Goal: Find specific page/section: Find specific page/section

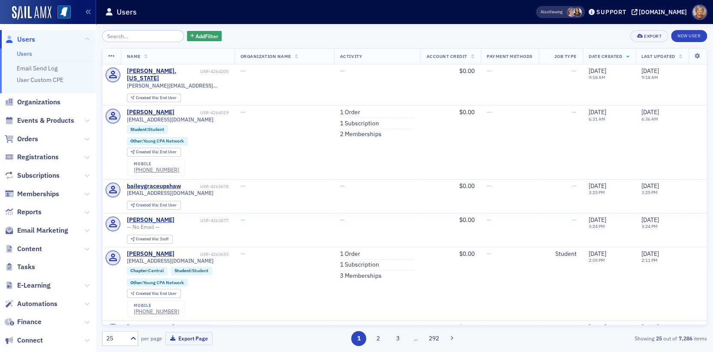
click at [141, 37] on input "search" at bounding box center [143, 36] width 82 height 12
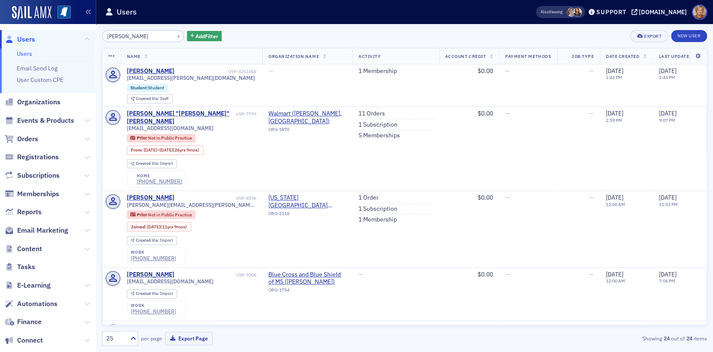
type input "[PERSON_NAME]"
click at [142, 71] on div "[PERSON_NAME]" at bounding box center [151, 71] width 48 height 8
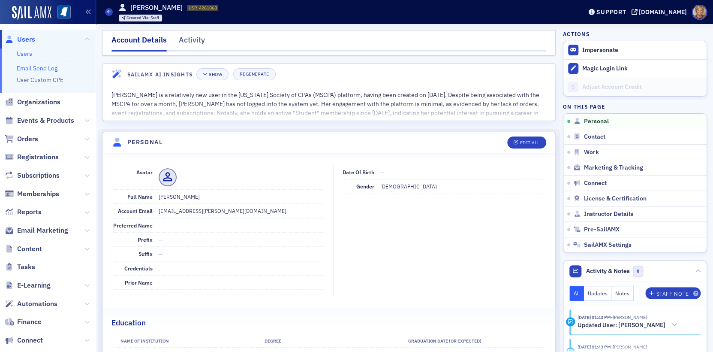
click at [34, 71] on link "Email Send Log" at bounding box center [37, 68] width 41 height 8
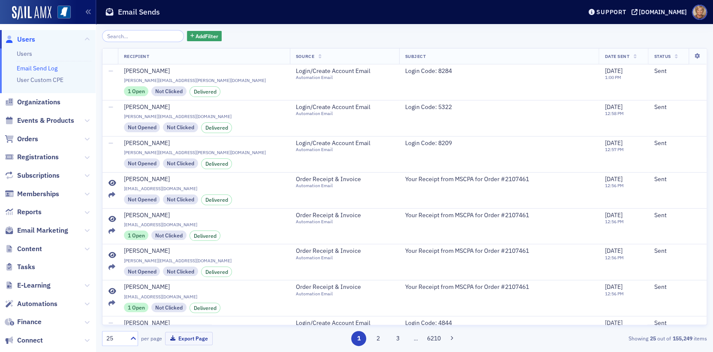
click at [136, 33] on input "search" at bounding box center [143, 36] width 82 height 12
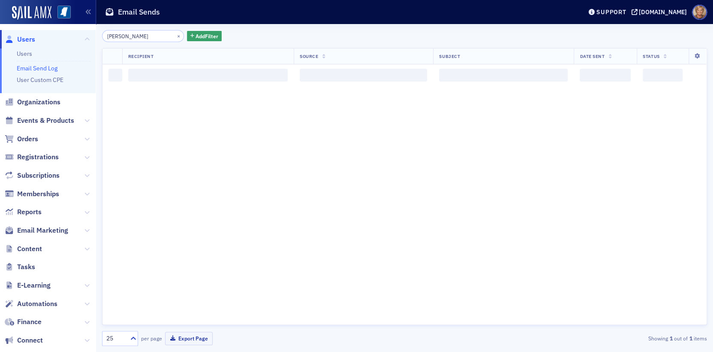
type input "[PERSON_NAME]"
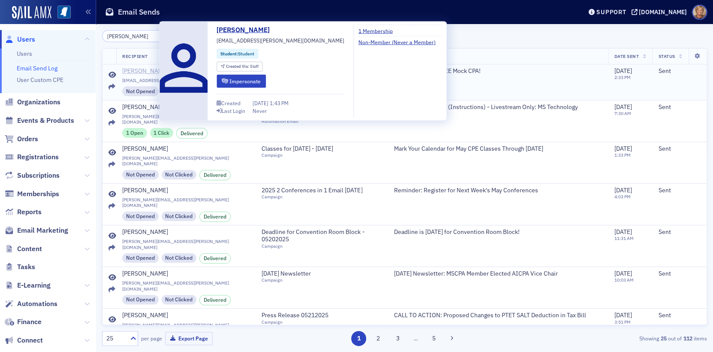
click at [127, 73] on div "[PERSON_NAME]" at bounding box center [145, 71] width 46 height 8
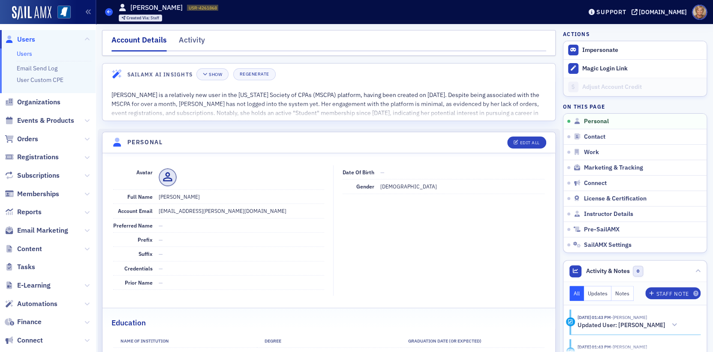
click at [108, 10] on icon at bounding box center [108, 12] width 3 height 4
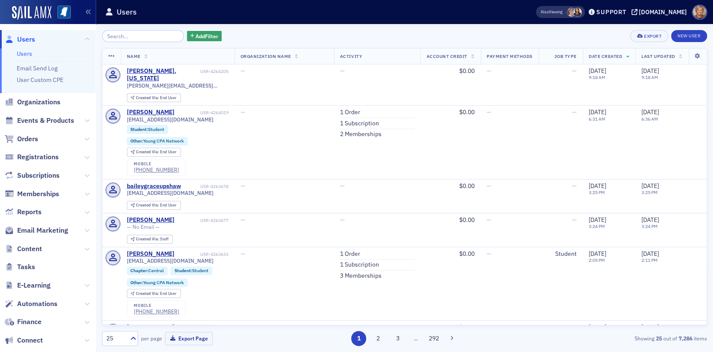
click at [162, 36] on input "search" at bounding box center [143, 36] width 82 height 12
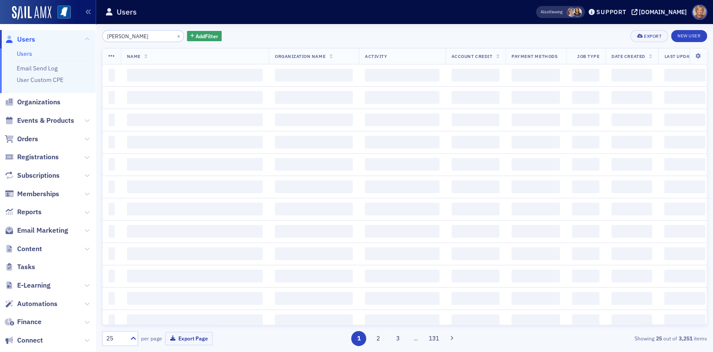
type input "[PERSON_NAME]"
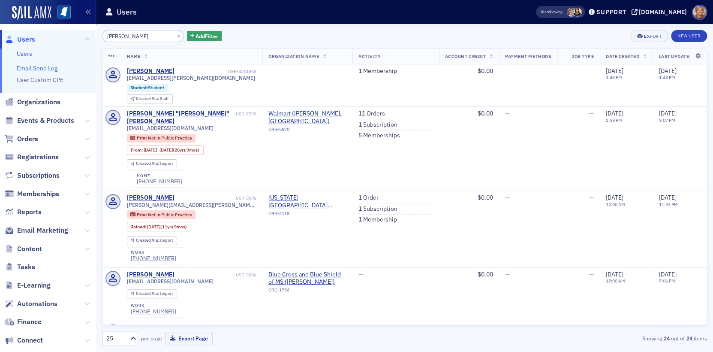
click at [25, 69] on link "Email Send Log" at bounding box center [37, 68] width 41 height 8
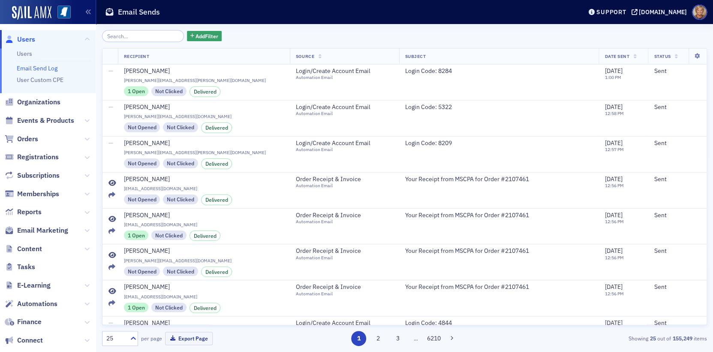
click at [132, 34] on input "search" at bounding box center [143, 36] width 82 height 12
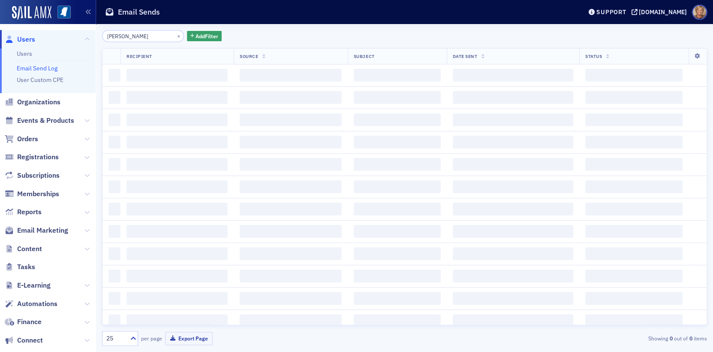
type input "[PERSON_NAME]"
